Goal: Task Accomplishment & Management: Manage account settings

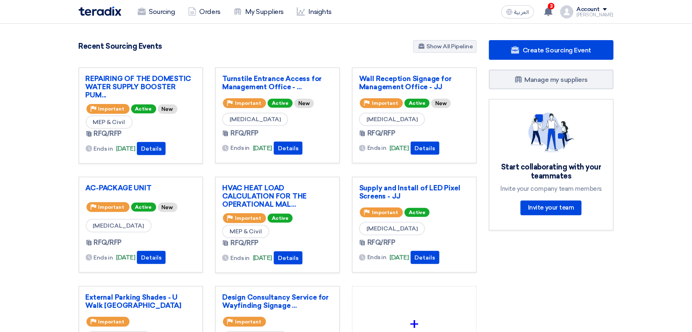
click at [604, 15] on div "[PERSON_NAME]" at bounding box center [594, 15] width 37 height 5
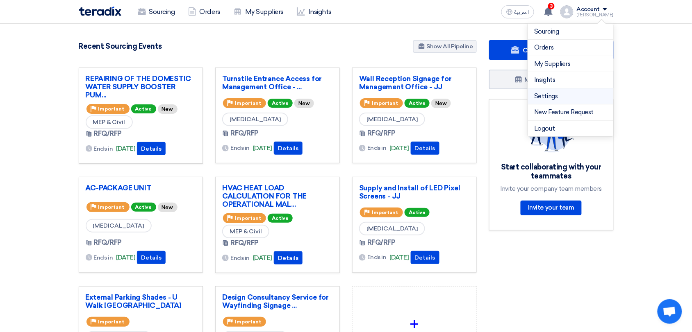
click at [554, 97] on link "Settings" at bounding box center [570, 96] width 72 height 9
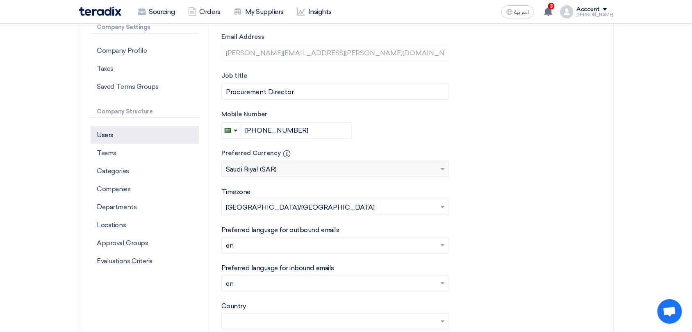
scroll to position [126, 0]
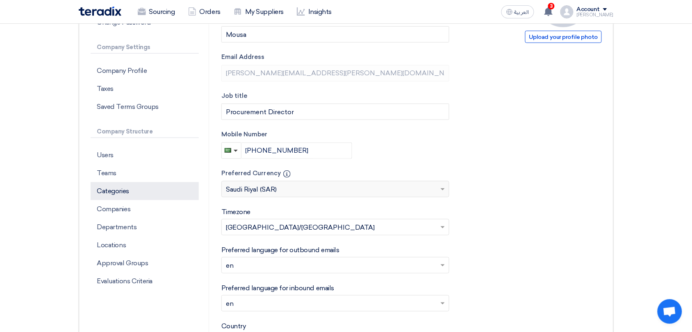
click at [120, 192] on p "Categories" at bounding box center [145, 191] width 108 height 18
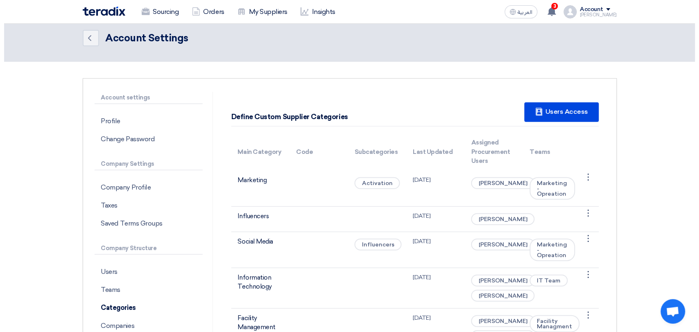
scroll to position [0, 0]
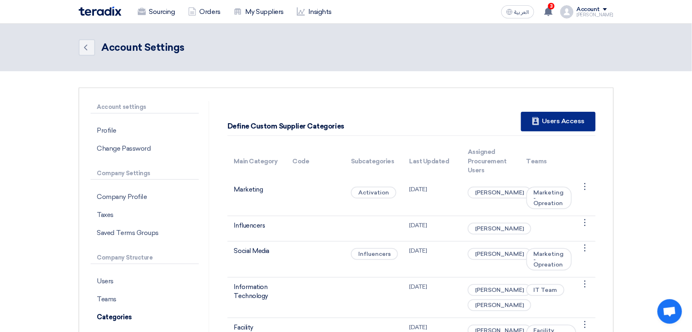
click at [541, 127] on div "New Supplier Users Access" at bounding box center [558, 122] width 74 height 20
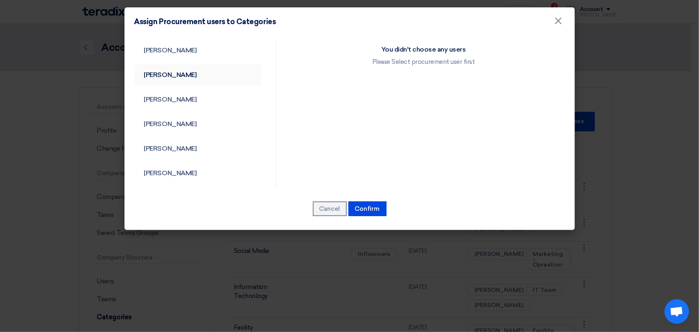
scroll to position [42, 0]
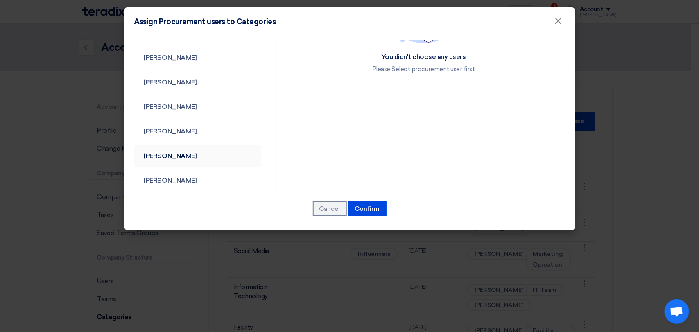
click at [204, 159] on link "Mohammad Ansari" at bounding box center [197, 155] width 127 height 21
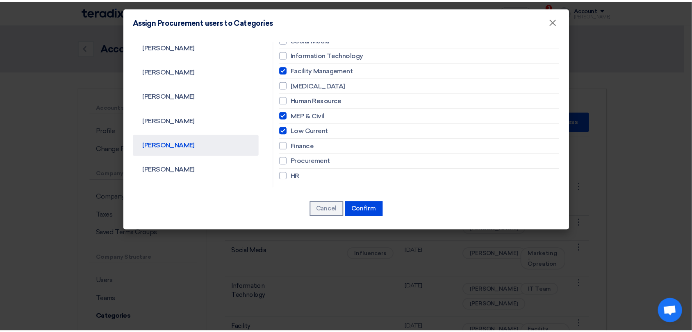
scroll to position [54, 0]
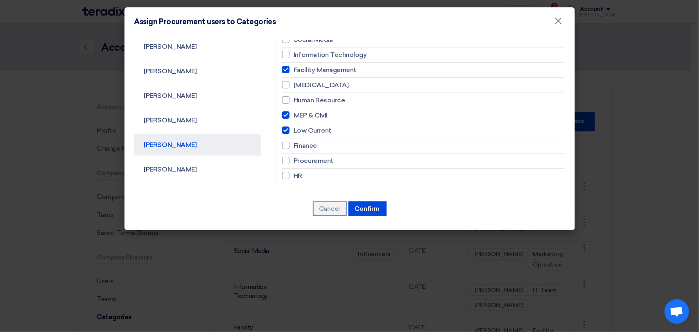
click at [304, 70] on span "Facility Management" at bounding box center [325, 70] width 63 height 10
click at [299, 12] on input "Facility Management" at bounding box center [296, 9] width 5 height 5
checkbox input "false"
click at [307, 117] on span "MEP & Civil" at bounding box center [311, 116] width 34 height 10
click at [299, 12] on input "MEP & Civil" at bounding box center [296, 9] width 5 height 5
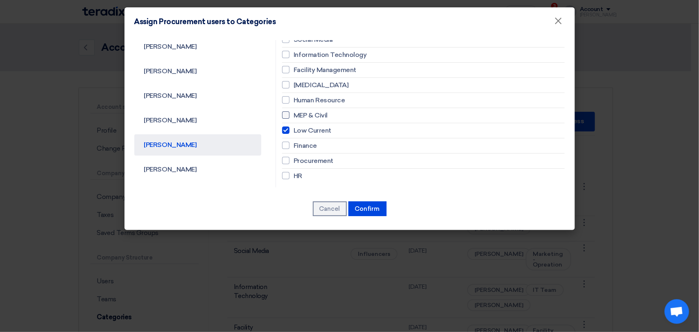
checkbox input "false"
click at [304, 135] on span "Low Current" at bounding box center [313, 131] width 38 height 10
click at [299, 12] on input "Low Current" at bounding box center [296, 9] width 5 height 5
checkbox input "false"
click at [374, 210] on button "Confirm" at bounding box center [368, 209] width 38 height 15
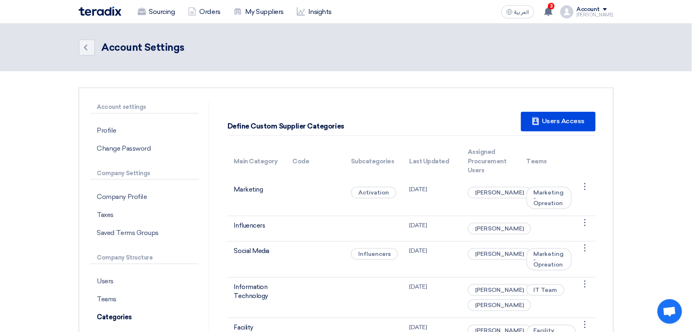
click at [388, 132] on div "Define Custom Supplier Categories New Supplier Users Access" at bounding box center [411, 122] width 368 height 28
click at [552, 126] on div "New Supplier Users Access" at bounding box center [558, 122] width 74 height 20
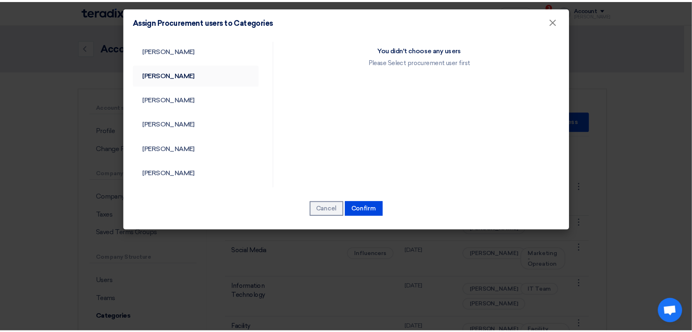
scroll to position [43, 0]
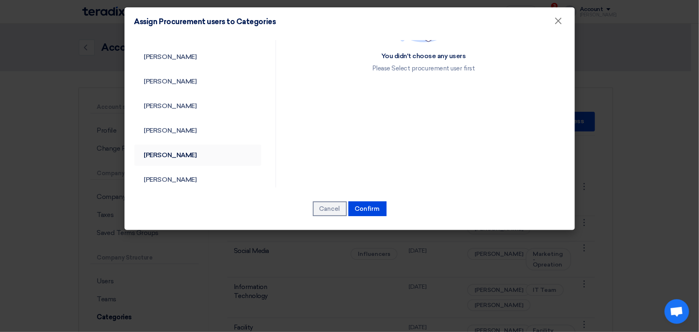
click at [170, 154] on link "[PERSON_NAME]" at bounding box center [197, 155] width 127 height 21
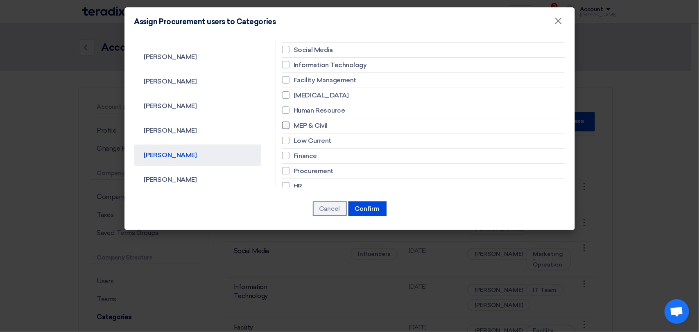
click at [308, 129] on span "MEP & Civil" at bounding box center [311, 126] width 34 height 10
click at [299, 22] on input "MEP & Civil" at bounding box center [296, 19] width 5 height 5
checkbox input "true"
click at [305, 145] on span "Low Current" at bounding box center [313, 141] width 38 height 10
click at [299, 22] on input "Low Current" at bounding box center [296, 19] width 5 height 5
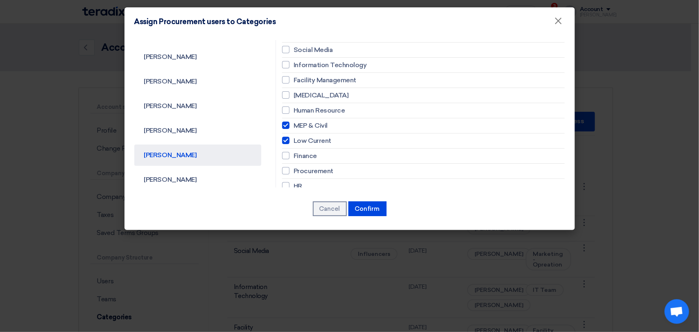
checkbox input "true"
click at [310, 81] on span "Facility Management" at bounding box center [325, 80] width 63 height 10
click at [299, 22] on input "Facility Management" at bounding box center [296, 19] width 5 height 5
checkbox input "true"
click at [364, 207] on button "Confirm" at bounding box center [368, 209] width 38 height 15
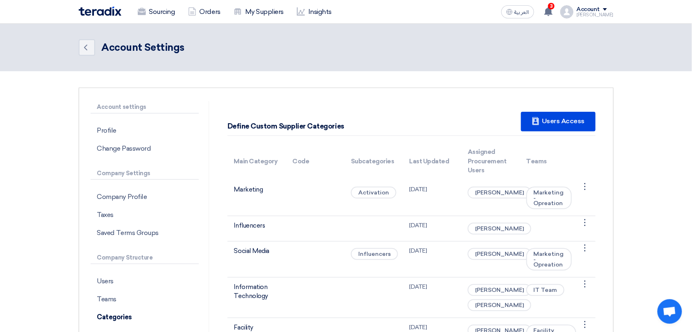
click at [600, 9] on div "Account" at bounding box center [587, 9] width 23 height 7
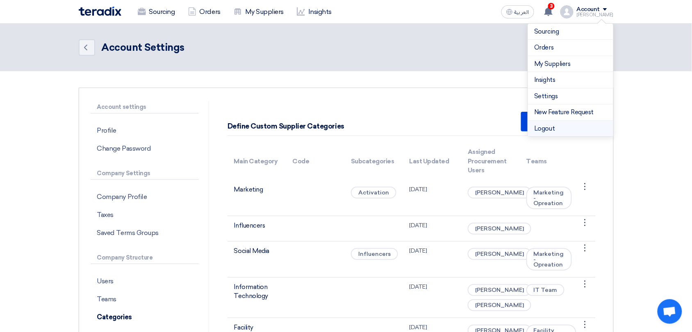
click at [566, 130] on li "Logout" at bounding box center [570, 129] width 85 height 16
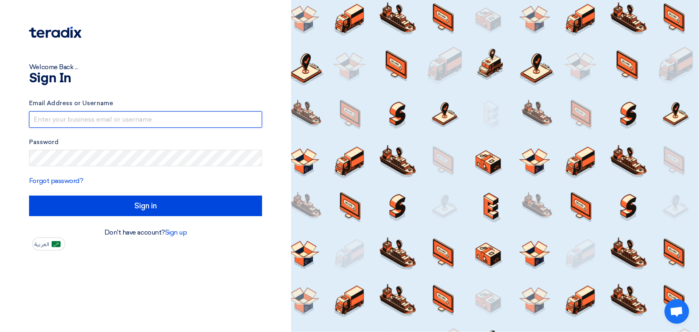
type input "[EMAIL_ADDRESS][DOMAIN_NAME]"
